Goal: Find specific page/section: Find specific page/section

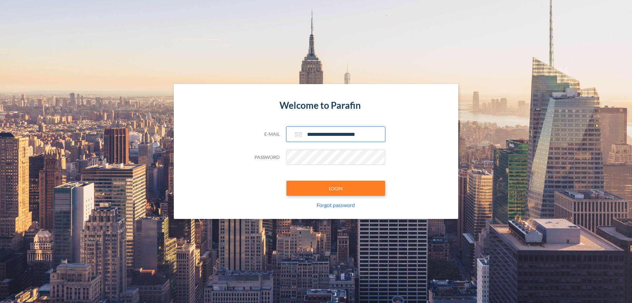
type input "**********"
click at [336, 188] on button "LOGIN" at bounding box center [336, 188] width 99 height 15
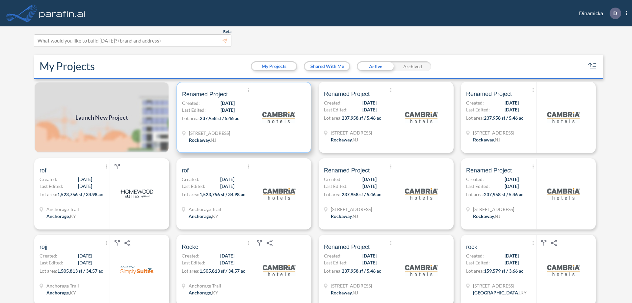
scroll to position [2, 0]
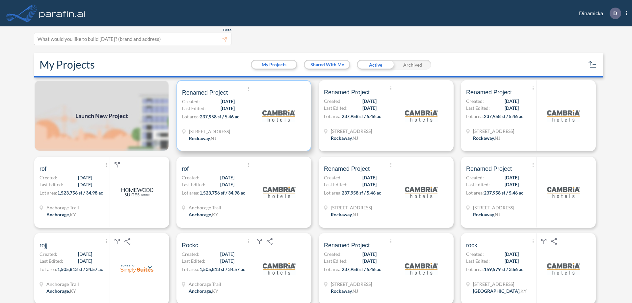
click at [243, 116] on p "Lot area: 237,958 sf / 5.46 ac" at bounding box center [217, 118] width 70 height 10
